Goal: Information Seeking & Learning: Learn about a topic

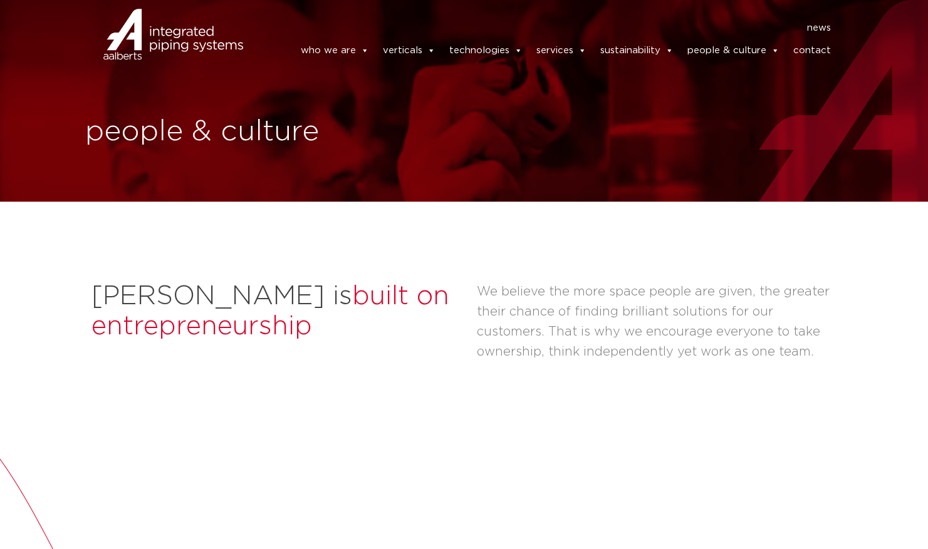
click at [212, 55] on div at bounding box center [173, 51] width 164 height 38
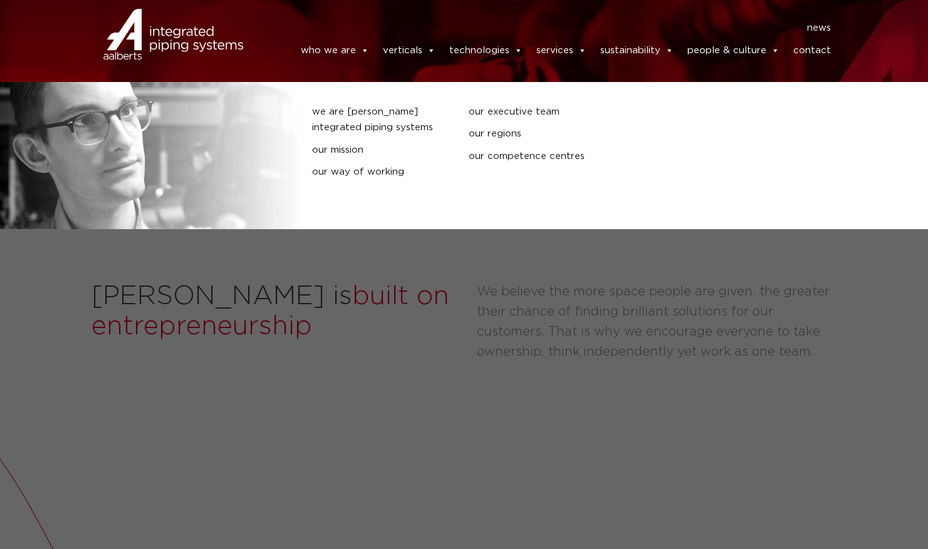
click at [338, 58] on link "who we are" at bounding box center [334, 50] width 68 height 25
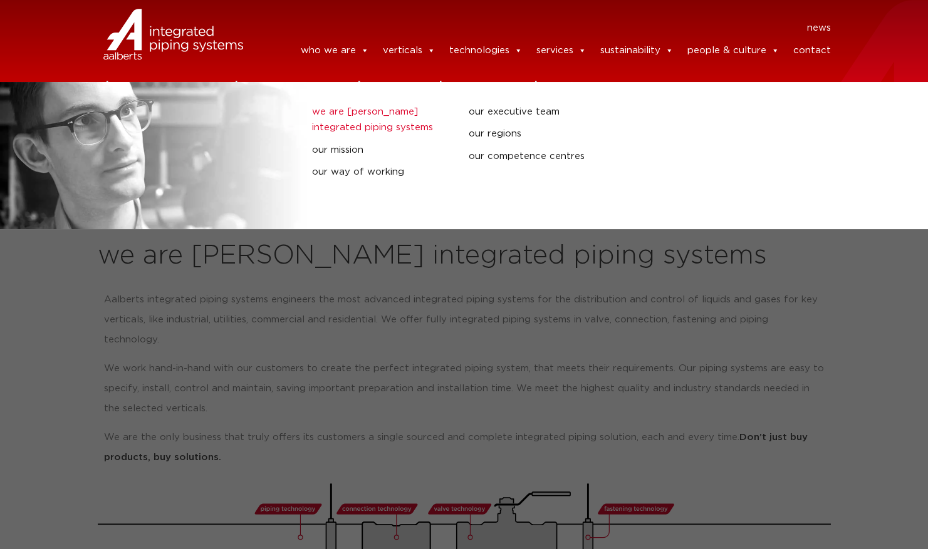
click at [361, 112] on link "we are [PERSON_NAME] integrated piping systems" at bounding box center [380, 120] width 137 height 32
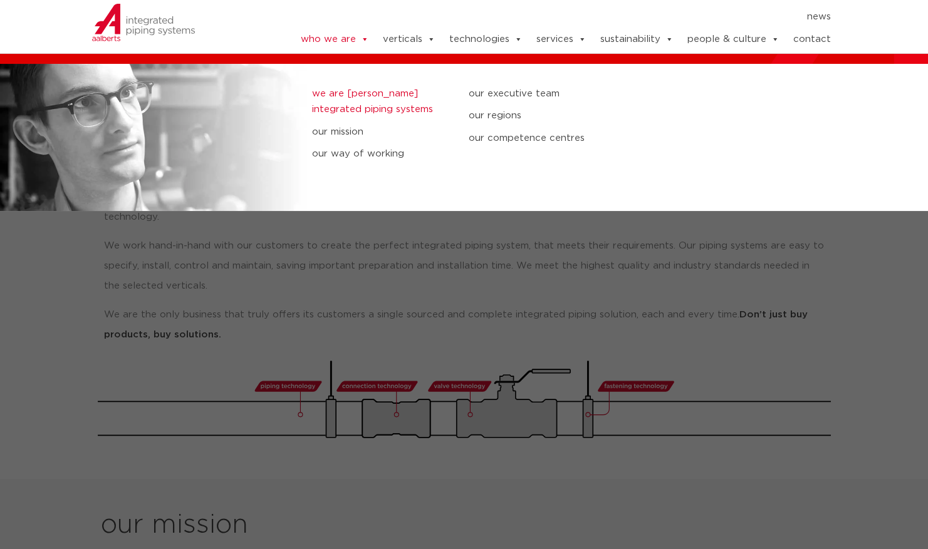
scroll to position [125, 0]
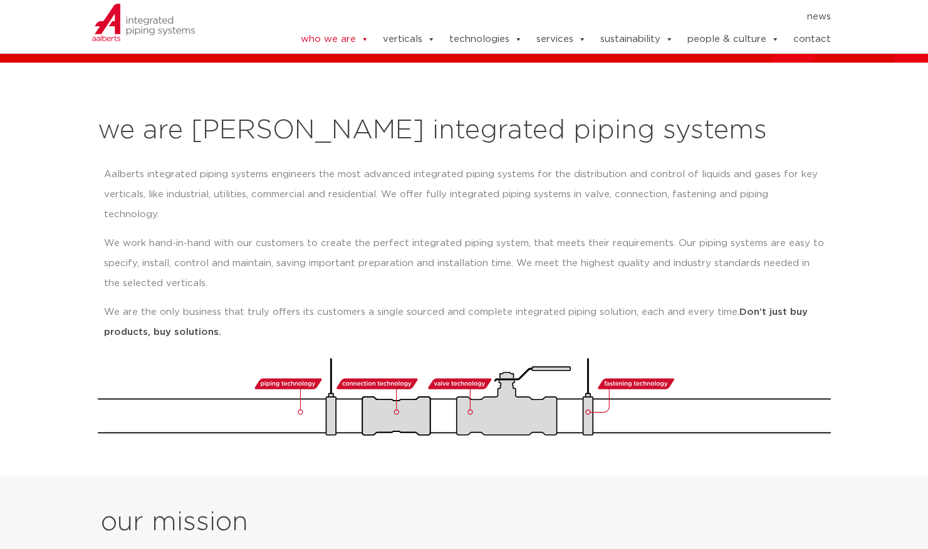
click at [206, 241] on p "We work hand-in-hand with our customers to create the perfect integrated piping…" at bounding box center [464, 264] width 720 height 60
click at [239, 332] on div "Aalberts integrated piping systems engineers the most advanced integrated pipin…" at bounding box center [464, 258] width 733 height 200
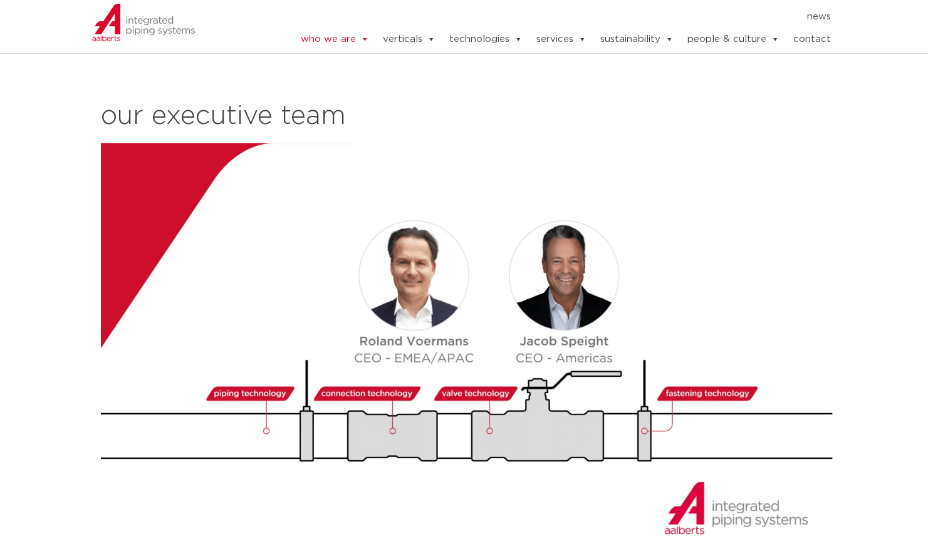
scroll to position [1317, 0]
